Goal: Obtain resource: Obtain resource

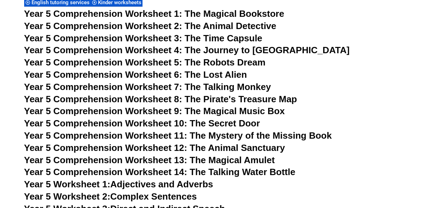
scroll to position [3514, 0]
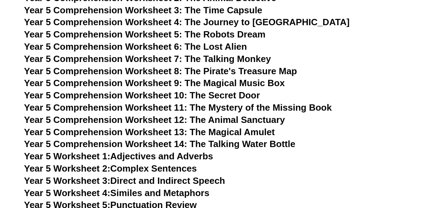
click at [229, 59] on span "Year 5 Comprehension Worksheet 7: The Talking Monkey" at bounding box center [147, 59] width 247 height 10
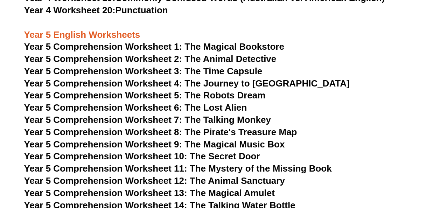
scroll to position [3267, 0]
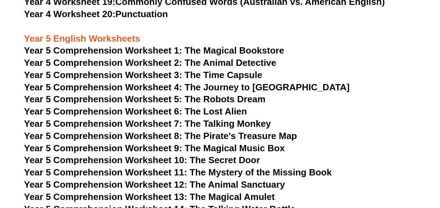
click at [255, 148] on span "Year 5 Comprehension Worksheet 9: The Magical Music Box" at bounding box center [154, 147] width 261 height 10
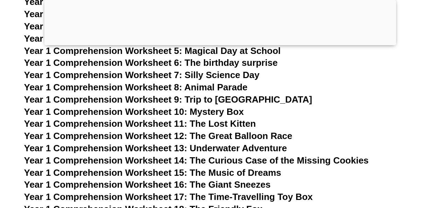
scroll to position [919, 0]
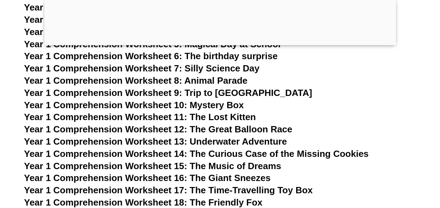
click at [237, 142] on span "Year 1 Comprehension Worksheet 13: Underwater Adventure" at bounding box center [155, 141] width 263 height 10
